Goal: Information Seeking & Learning: Learn about a topic

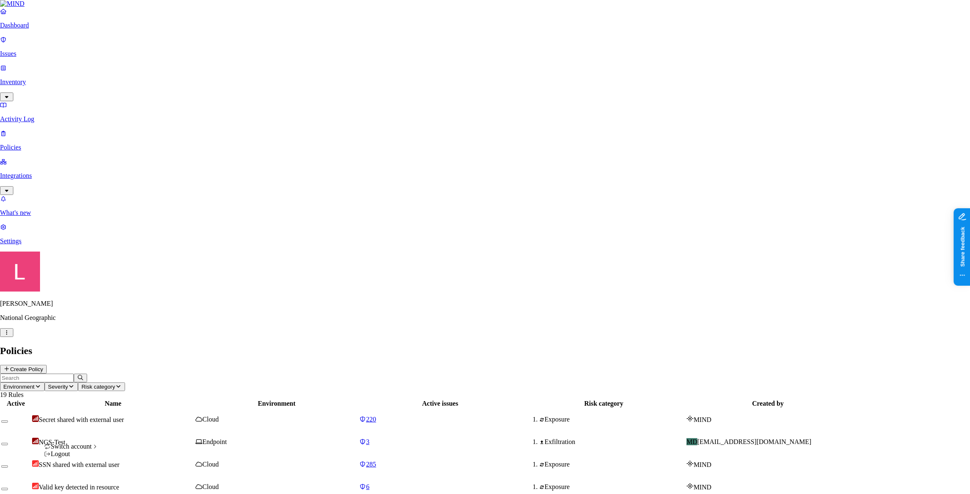
click at [77, 482] on html "Dashboard Issues Inventory Activity Log Policies Integrations What's new 1 Sett…" at bounding box center [485, 421] width 970 height 843
click at [149, 368] on span "Credit Sesame" at bounding box center [132, 364] width 39 height 7
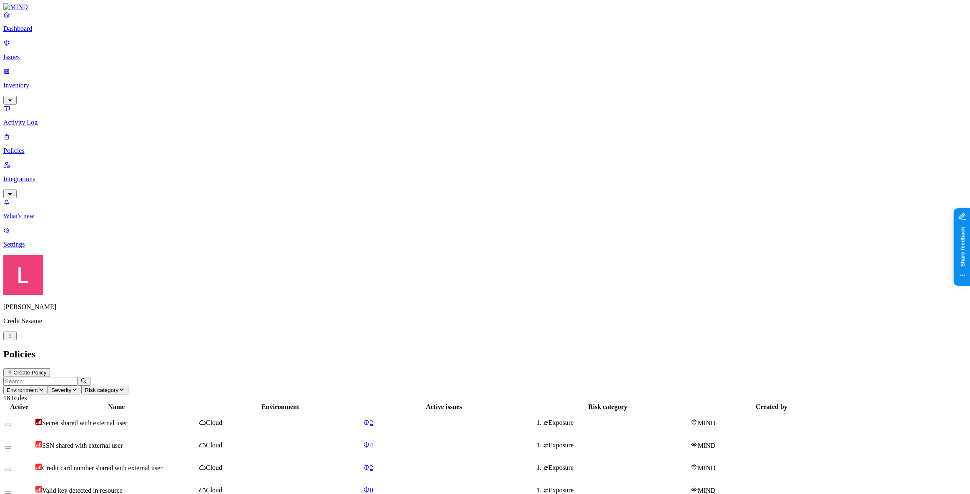
click at [47, 33] on p "Dashboard" at bounding box center [484, 29] width 963 height 8
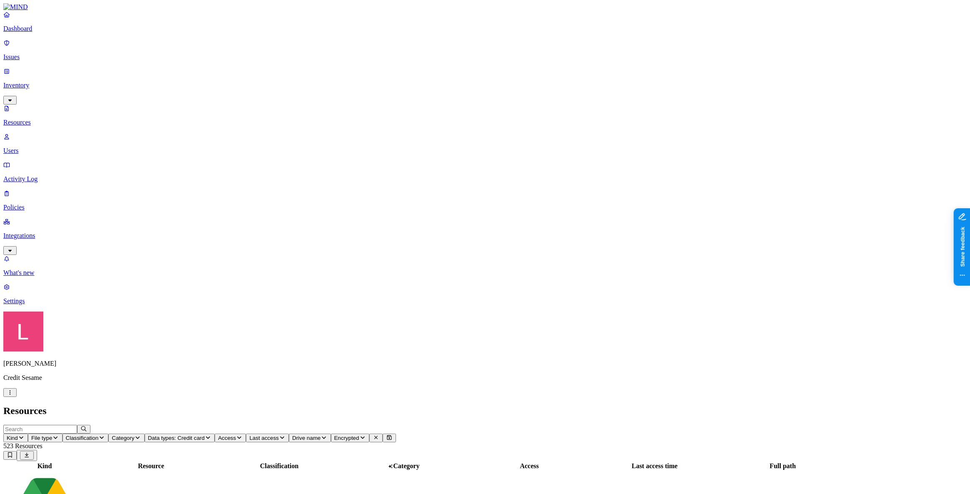
click at [241, 437] on icon "button" at bounding box center [239, 438] width 4 height 3
click at [406, 137] on button "button" at bounding box center [409, 138] width 7 height 3
click at [428, 406] on header "Resources" at bounding box center [484, 411] width 963 height 11
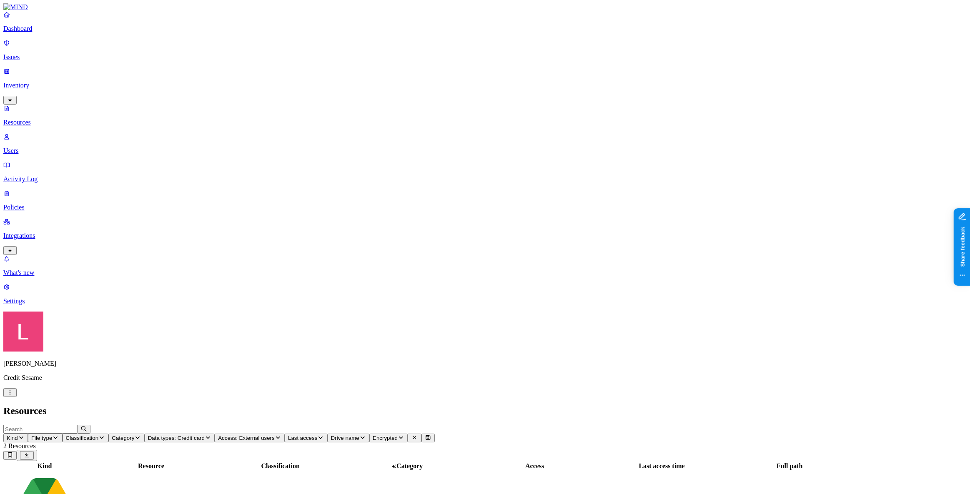
scroll to position [75, 0]
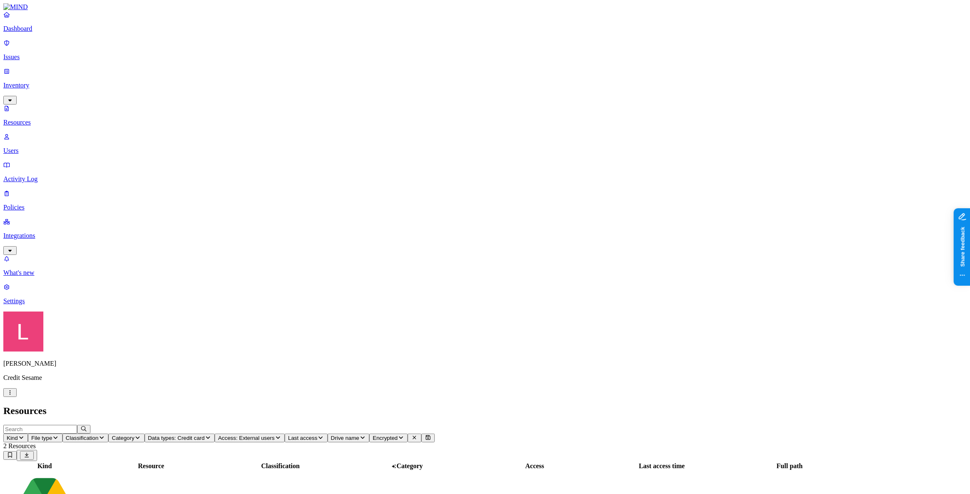
drag, startPoint x: 192, startPoint y: 58, endPoint x: 202, endPoint y: 64, distance: 11.0
drag, startPoint x: 34, startPoint y: 38, endPoint x: 55, endPoint y: 40, distance: 20.9
click at [34, 33] on p "Dashboard" at bounding box center [484, 29] width 963 height 8
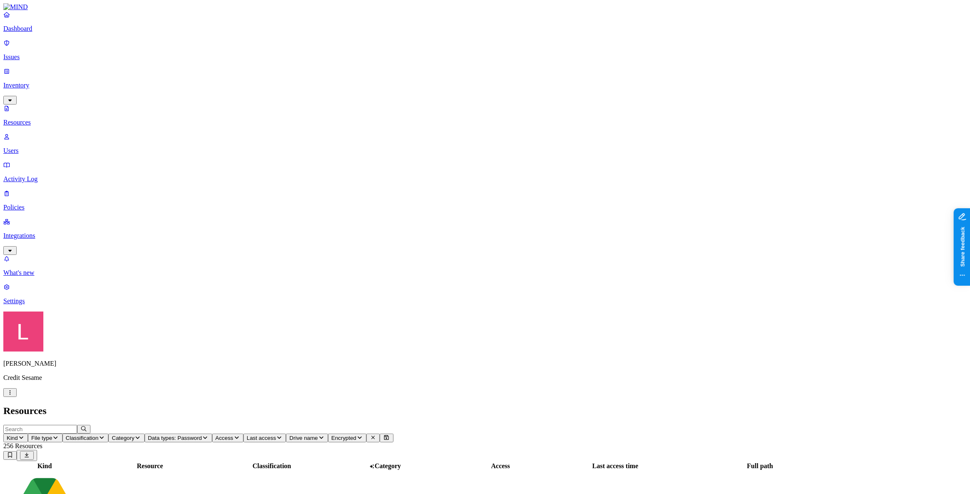
click at [243, 434] on button "Access" at bounding box center [227, 438] width 31 height 9
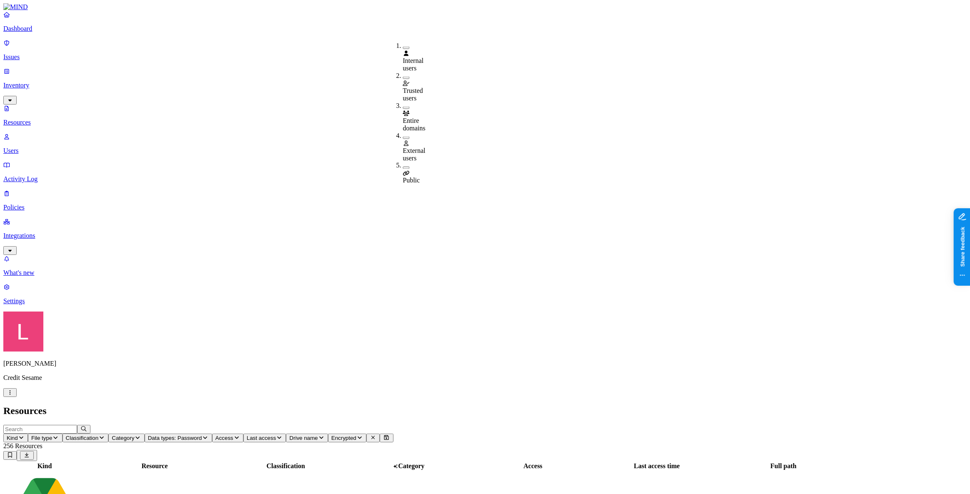
click at [403, 167] on button "button" at bounding box center [406, 168] width 7 height 3
click at [403, 162] on button "button" at bounding box center [406, 166] width 7 height 9
click at [403, 137] on button "button" at bounding box center [406, 138] width 7 height 3
click at [377, 406] on header "Resources" at bounding box center [484, 411] width 963 height 11
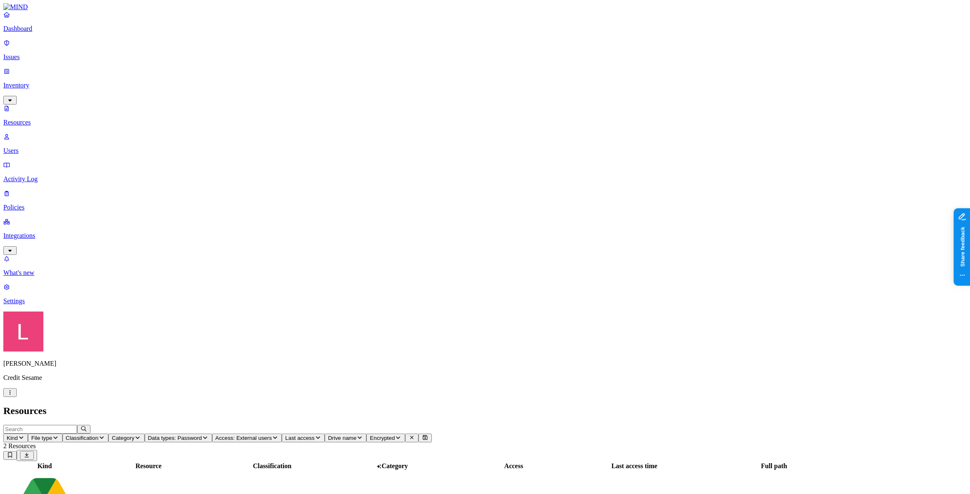
scroll to position [75, 0]
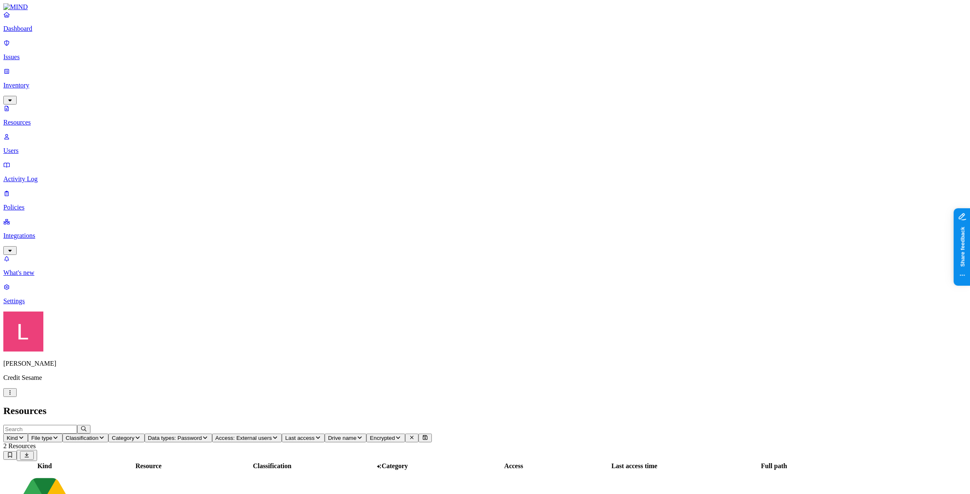
scroll to position [0, 0]
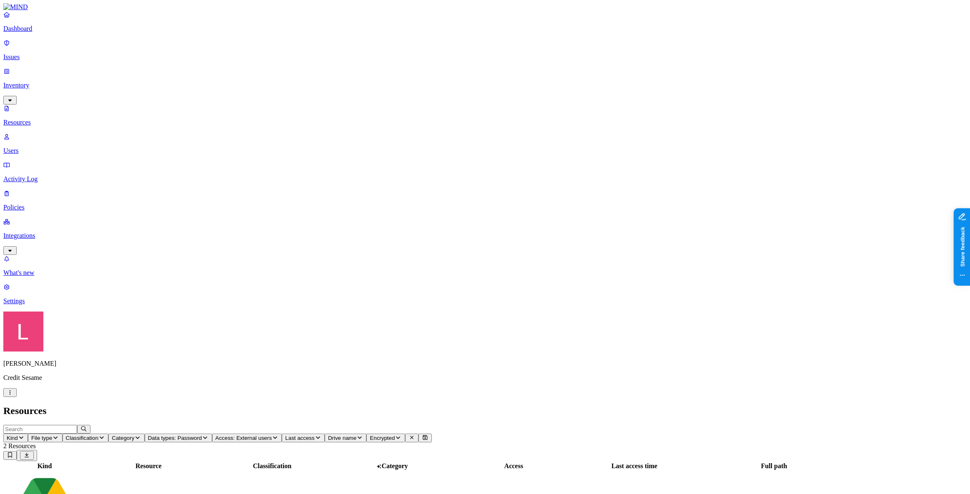
click at [272, 435] on span "Access: External users" at bounding box center [244, 438] width 57 height 6
click at [403, 132] on button "button" at bounding box center [406, 136] width 7 height 9
click at [25, 232] on nav "Dashboard Issues Inventory Resources Users Activity Log Policies Integrations W…" at bounding box center [484, 158] width 963 height 294
click at [42, 33] on p "Dashboard" at bounding box center [484, 29] width 963 height 8
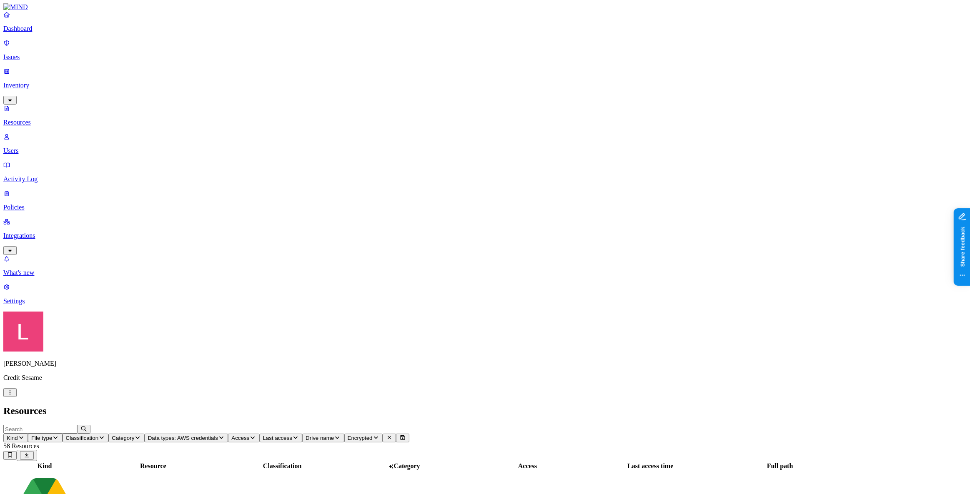
scroll to position [87, 0]
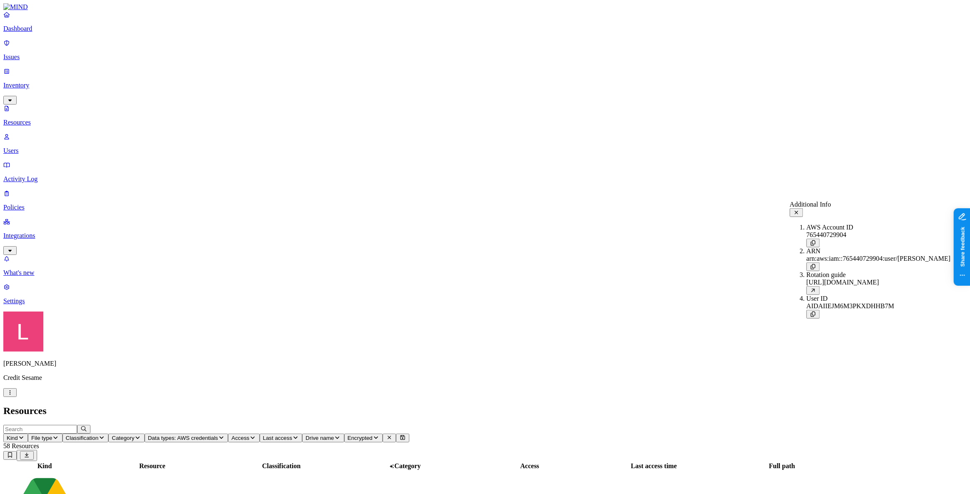
drag, startPoint x: 18, startPoint y: 38, endPoint x: 31, endPoint y: 40, distance: 13.0
click at [18, 33] on link "Dashboard" at bounding box center [484, 22] width 963 height 22
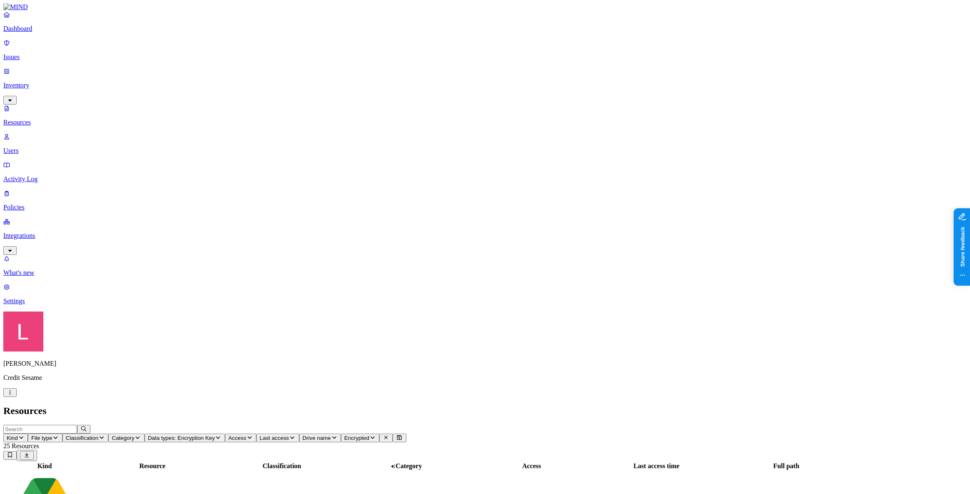
click at [42, 33] on p "Dashboard" at bounding box center [484, 29] width 963 height 8
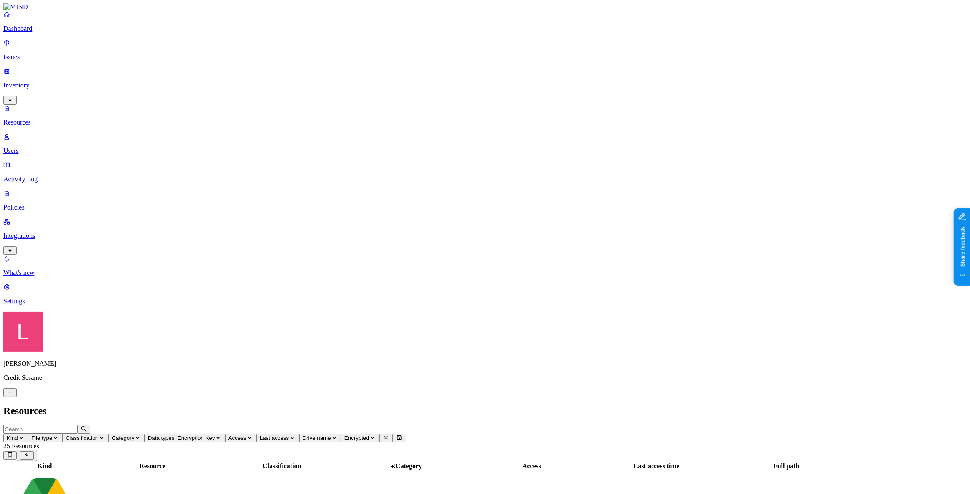
click at [46, 33] on p "Dashboard" at bounding box center [484, 29] width 963 height 8
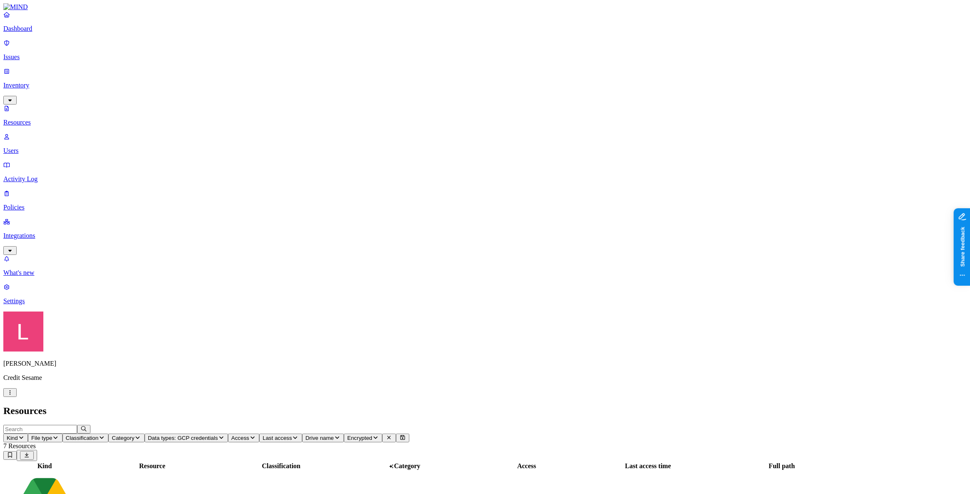
click at [57, 33] on p "Dashboard" at bounding box center [484, 29] width 963 height 8
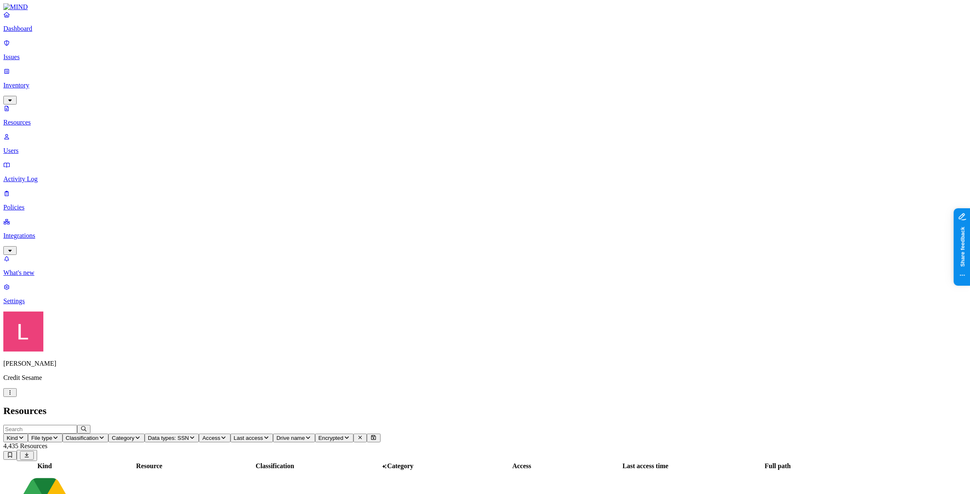
click at [227, 435] on icon "button" at bounding box center [223, 437] width 7 height 5
click at [390, 137] on button "button" at bounding box center [393, 138] width 7 height 3
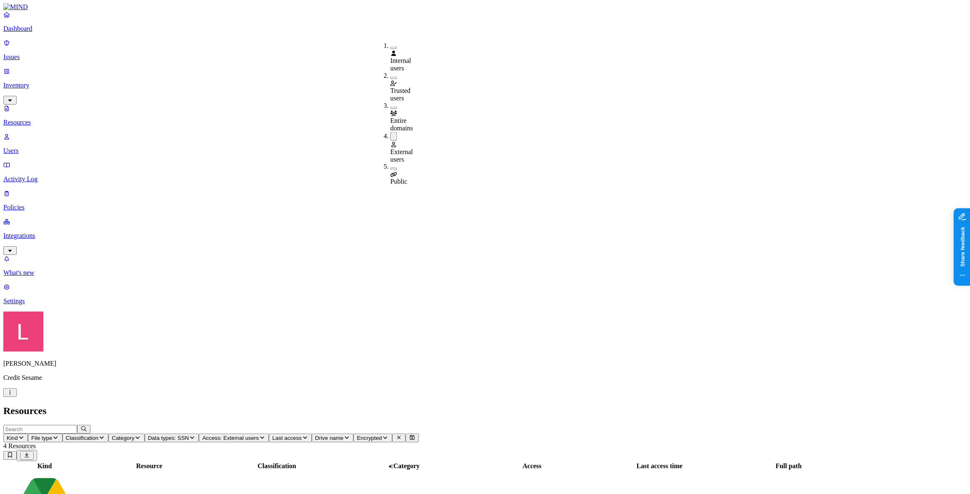
click at [349, 406] on header "Resources" at bounding box center [484, 411] width 963 height 11
click at [259, 435] on span "Access: External users" at bounding box center [230, 438] width 57 height 6
click at [390, 132] on div "External users" at bounding box center [390, 147] width 0 height 31
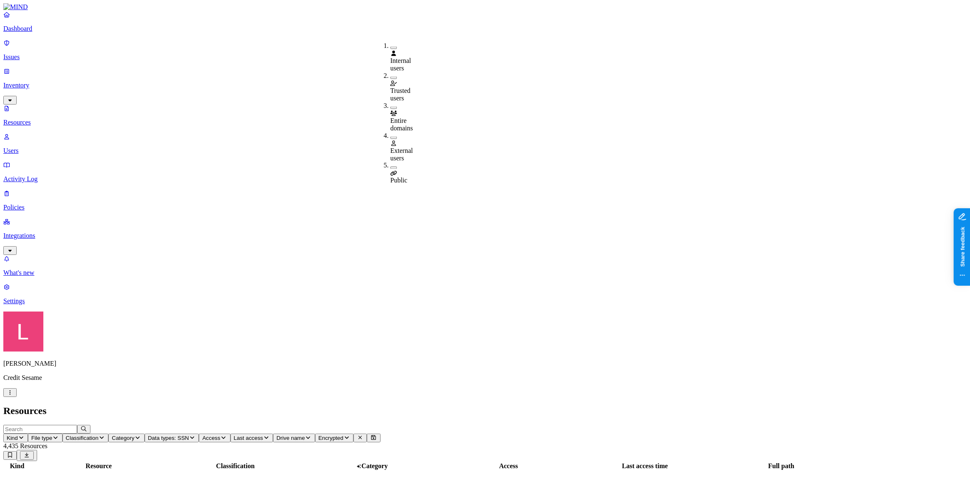
click at [390, 162] on div "Public" at bounding box center [390, 173] width 0 height 23
click at [388, 406] on h2 "Resources" at bounding box center [484, 411] width 963 height 11
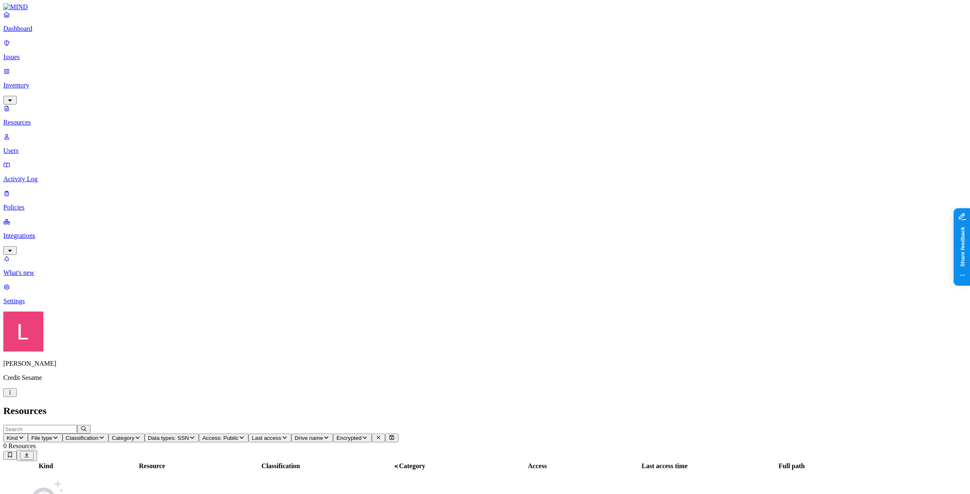
click at [387, 425] on header "Kind File type Classification Category Data types: SSN Access: Public Last acce…" at bounding box center [484, 443] width 963 height 36
click at [238, 435] on span "Access: Public" at bounding box center [220, 438] width 36 height 6
click at [390, 137] on button "button" at bounding box center [393, 138] width 7 height 3
click at [390, 163] on button "button" at bounding box center [393, 167] width 7 height 9
click at [353, 406] on header "Resources" at bounding box center [484, 411] width 963 height 11
